Goal: Obtain resource: Download file/media

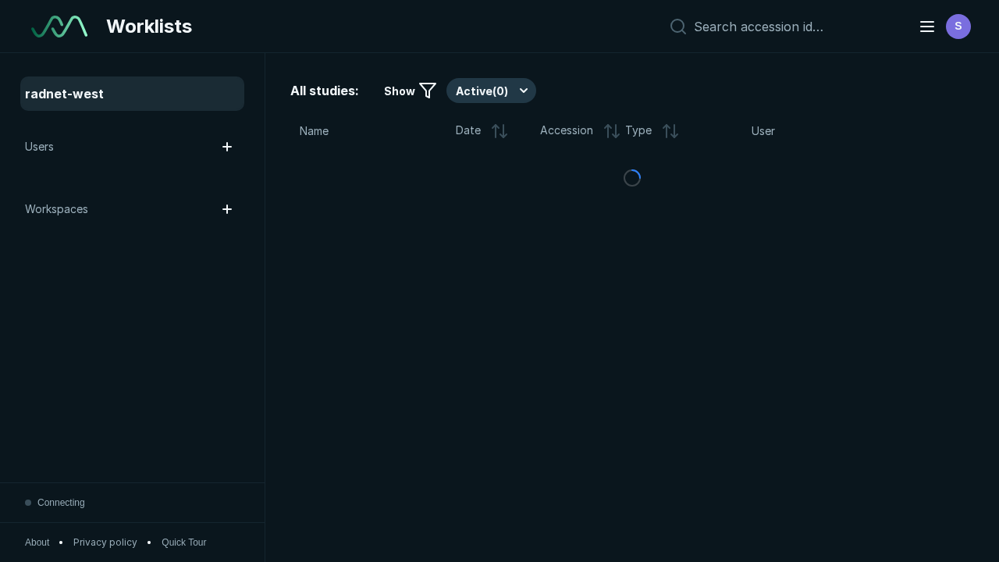
scroll to position [4261, 6499]
